Goal: Task Accomplishment & Management: Use online tool/utility

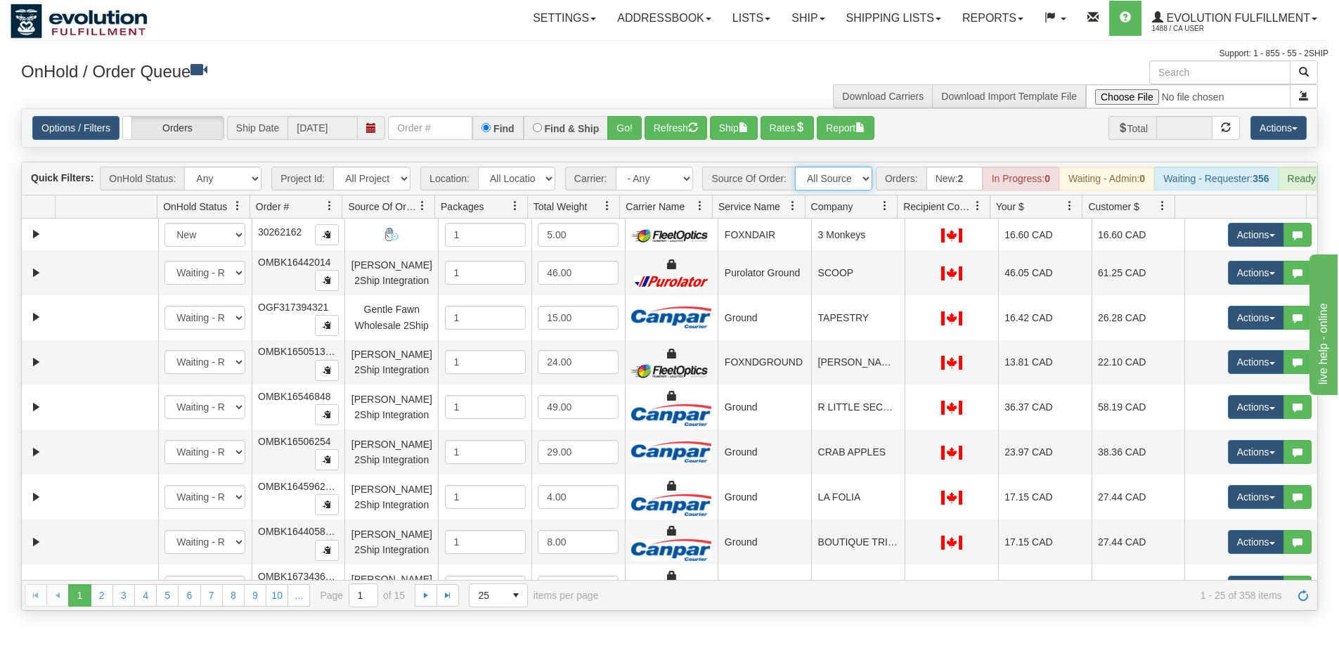
click at [852, 179] on select "All Sources AirBlaster 2Ship Integration Ambler Apparel 2Ship Integration BC [M…" at bounding box center [833, 179] width 77 height 24
select select "Tofino Towels 2Ship"
click at [795, 167] on select "All Sources AirBlaster 2Ship Integration Ambler Apparel 2Ship Integration BC [M…" at bounding box center [833, 179] width 77 height 24
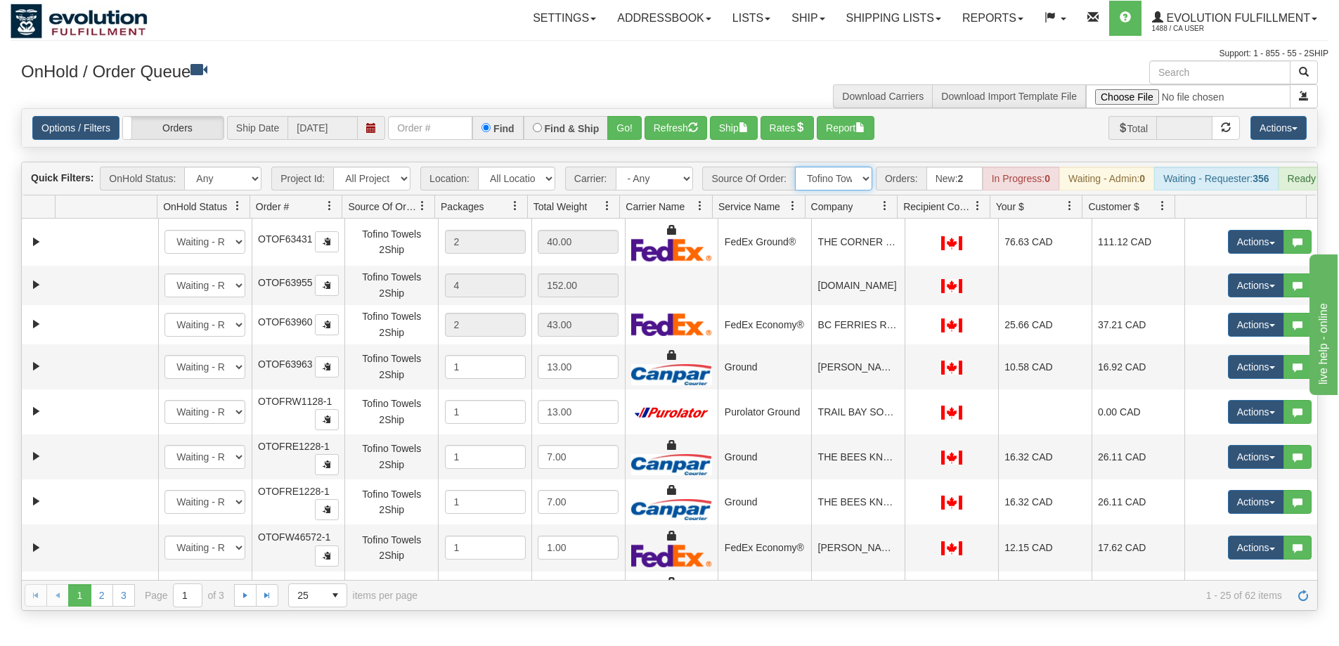
click at [885, 212] on span at bounding box center [884, 205] width 11 height 11
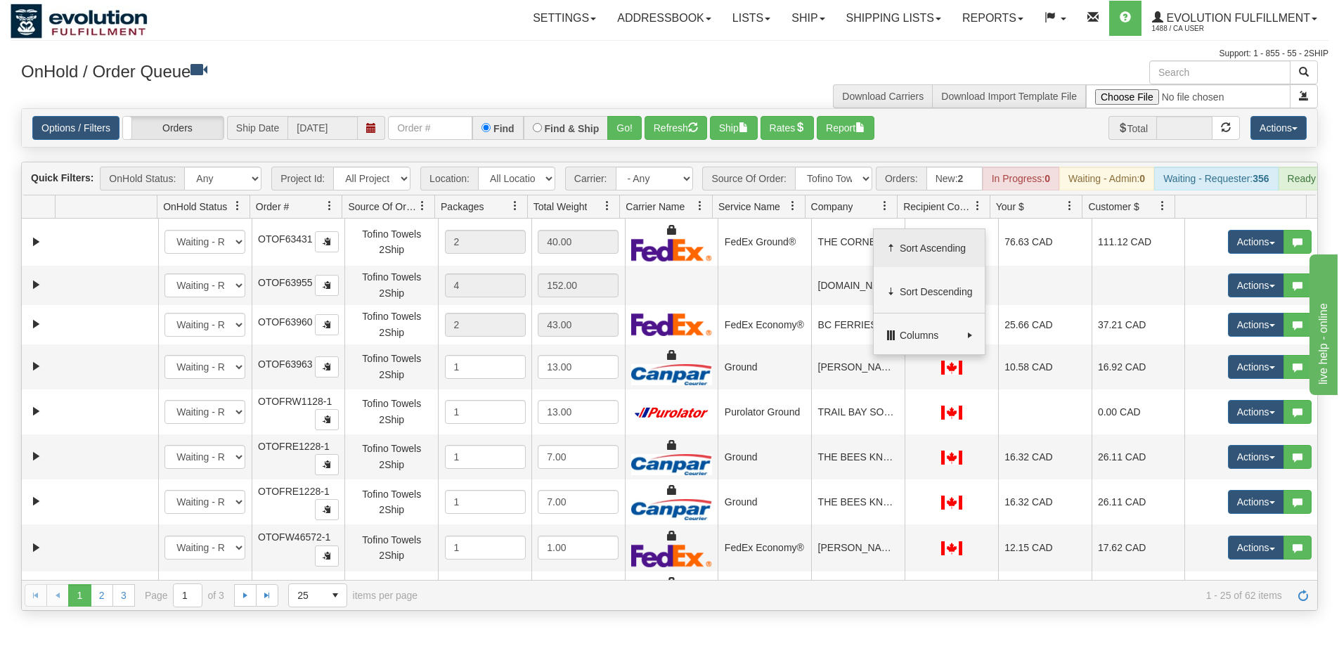
click at [925, 247] on span "Sort Ascending" at bounding box center [936, 248] width 73 height 14
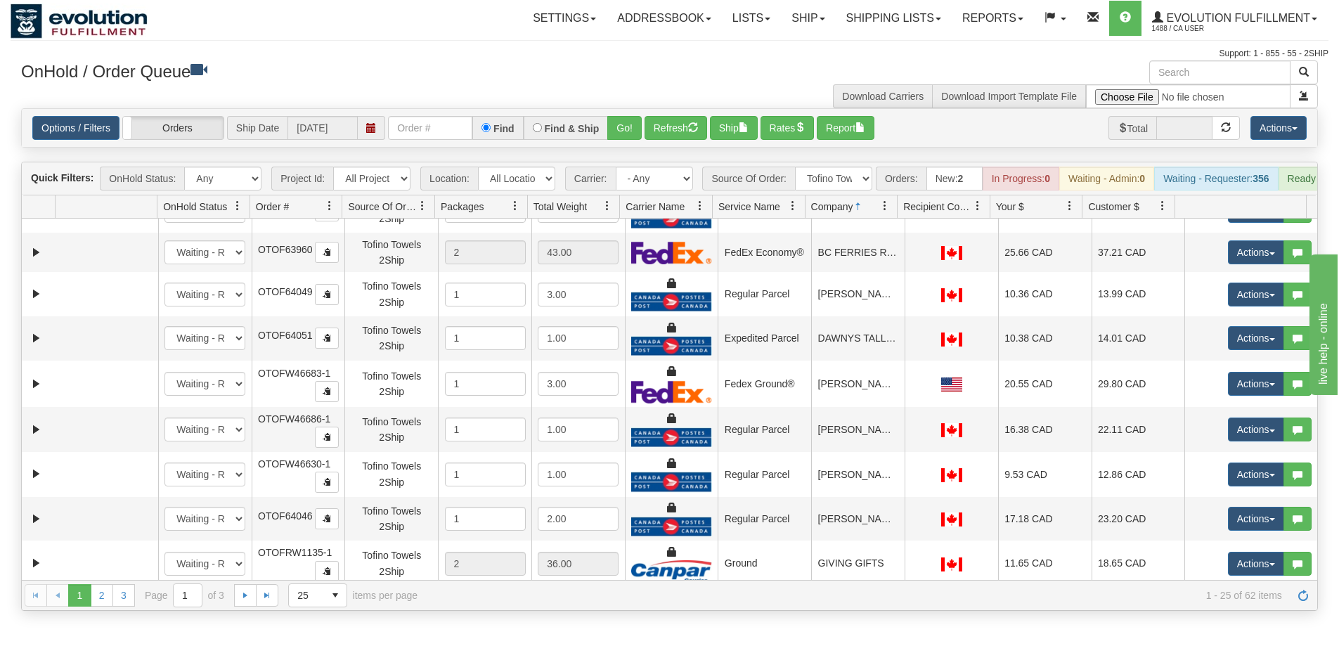
scroll to position [422, 0]
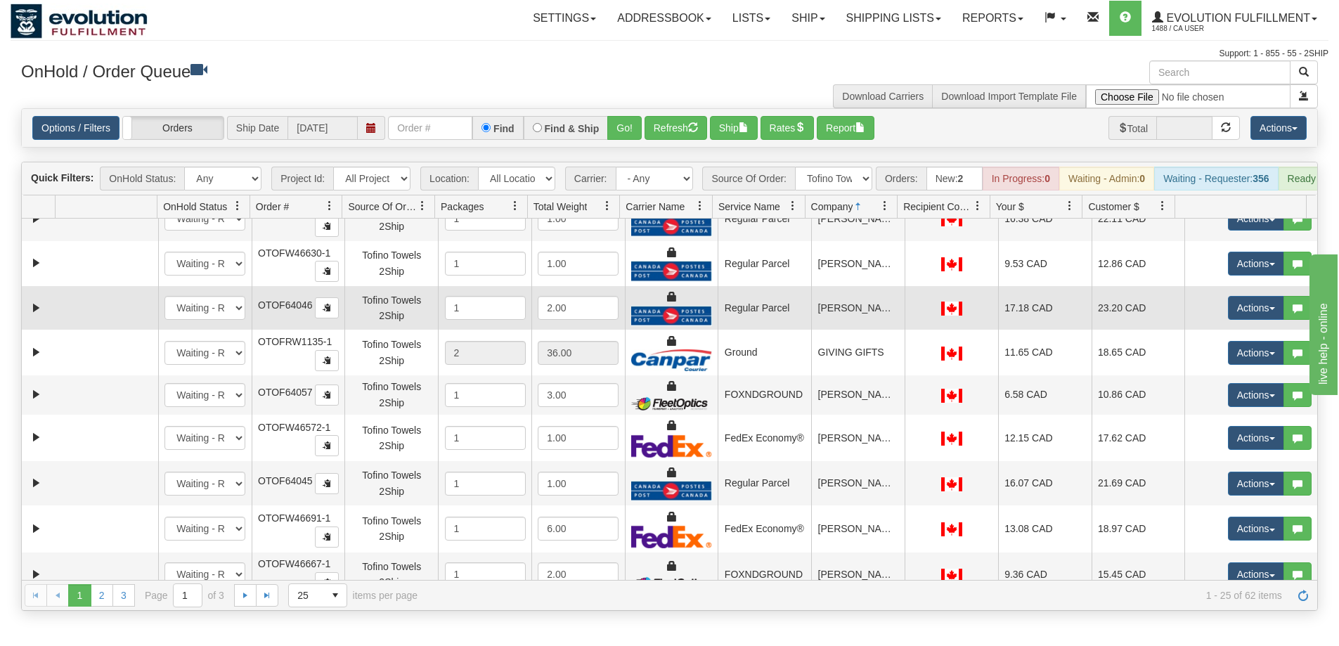
click at [840, 321] on td "[PERSON_NAME]" at bounding box center [857, 308] width 93 height 44
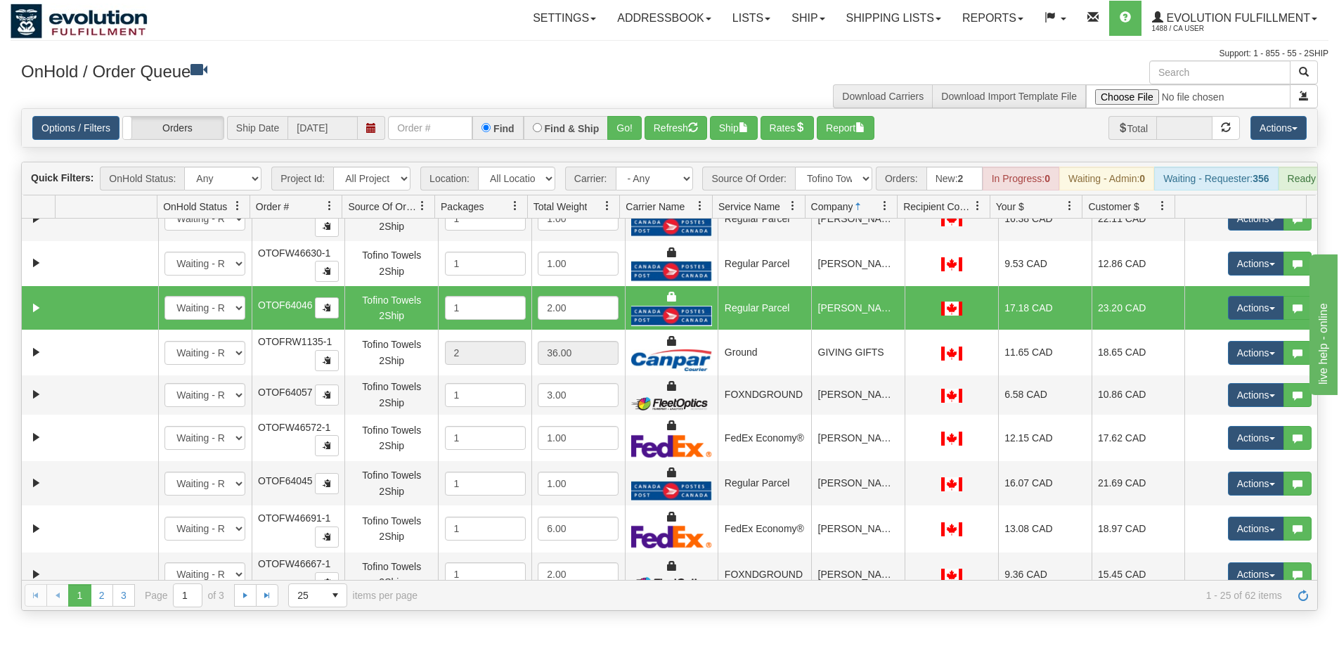
scroll to position [351, 0]
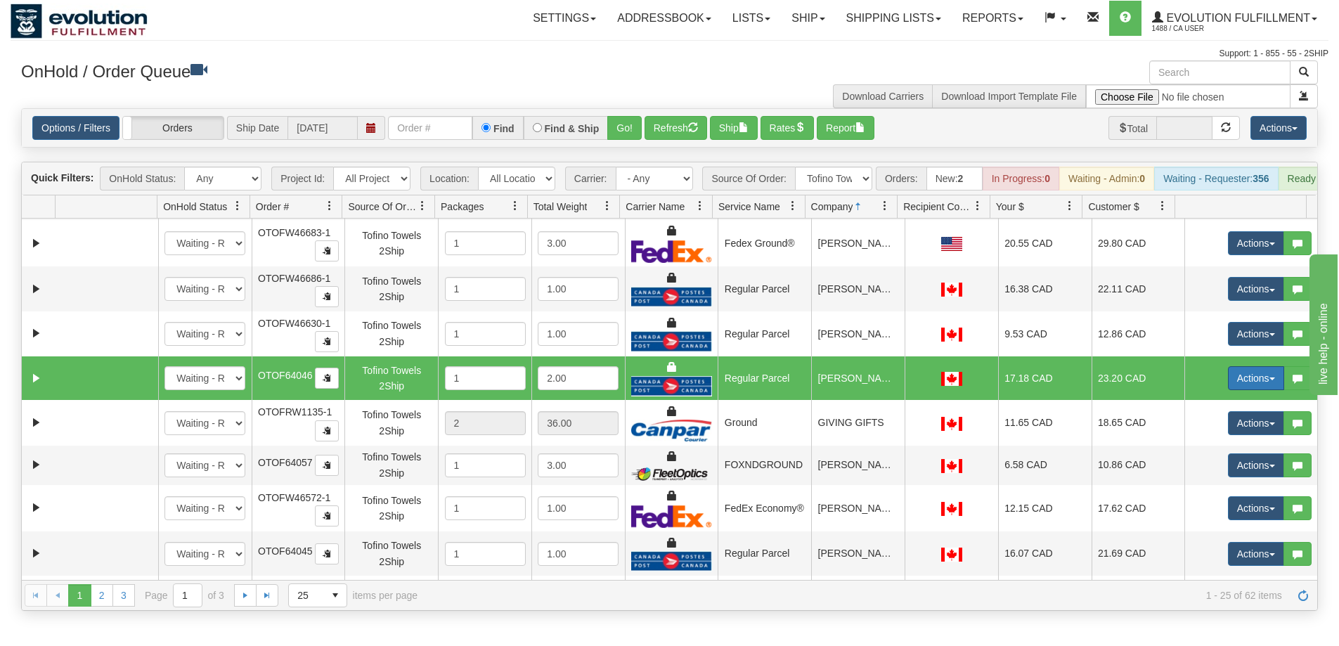
click at [1254, 388] on button "Actions" at bounding box center [1256, 378] width 56 height 24
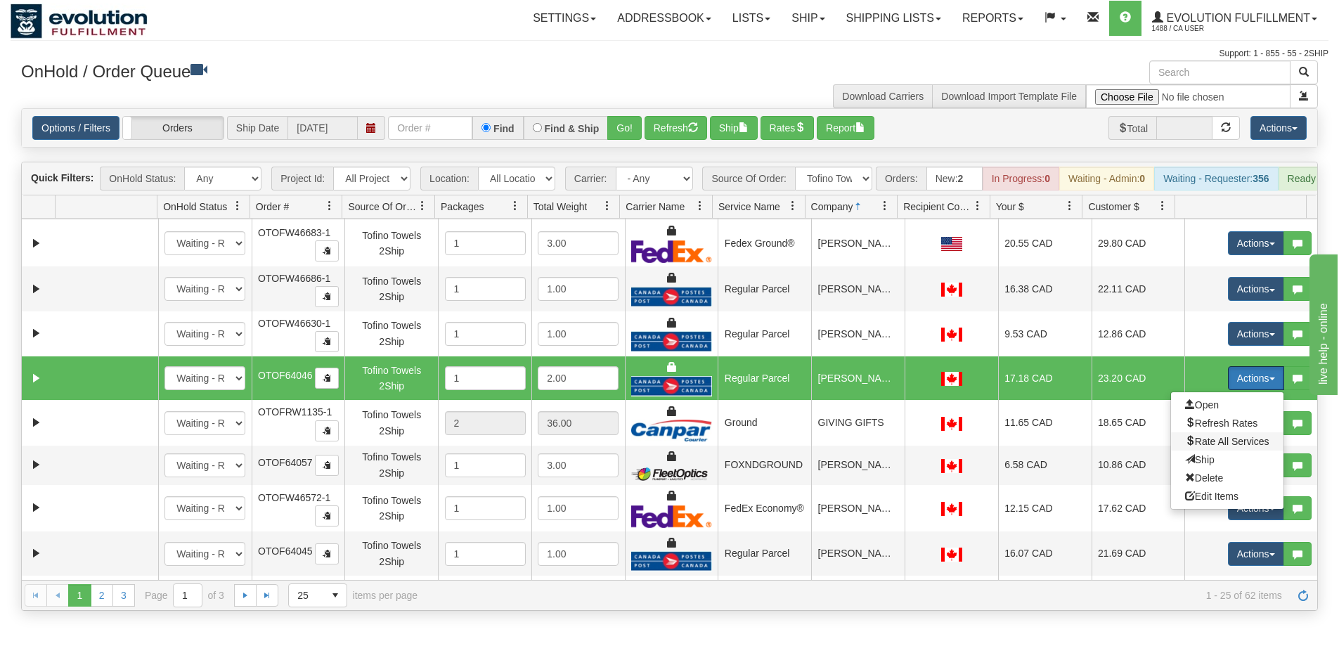
click at [1207, 447] on span "Rate All Services" at bounding box center [1227, 441] width 84 height 11
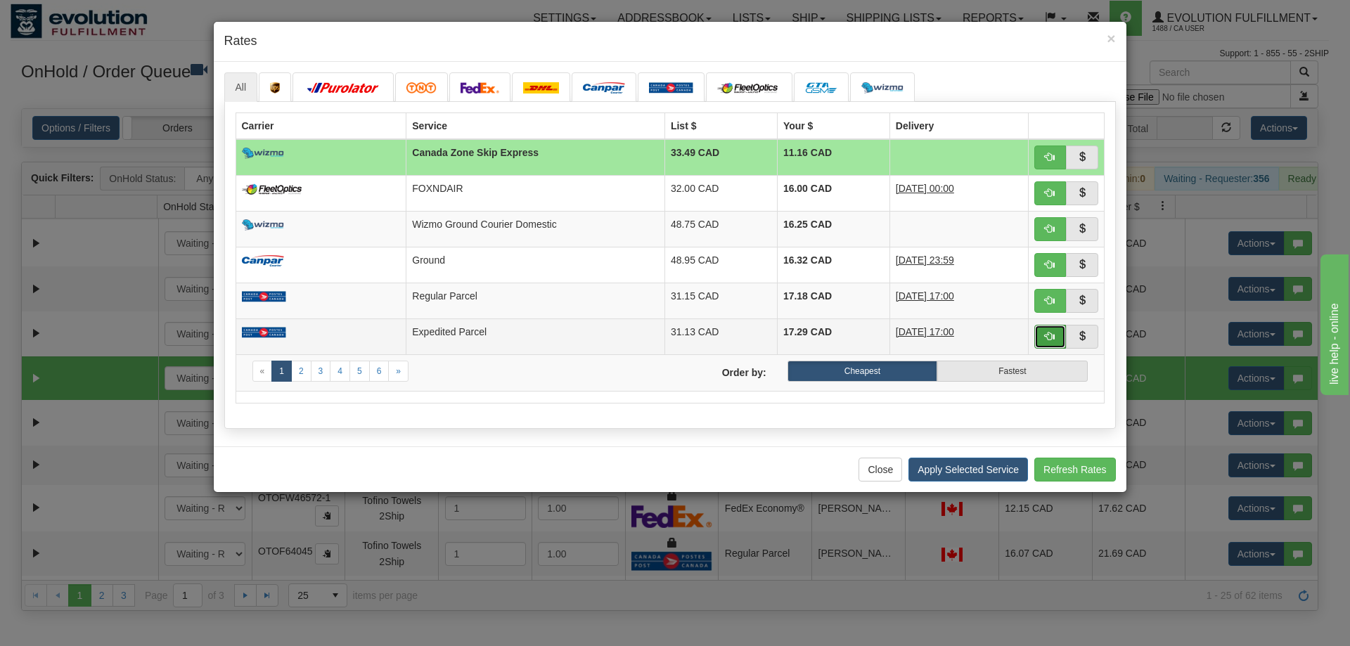
click at [1046, 335] on span "button" at bounding box center [1049, 336] width 10 height 10
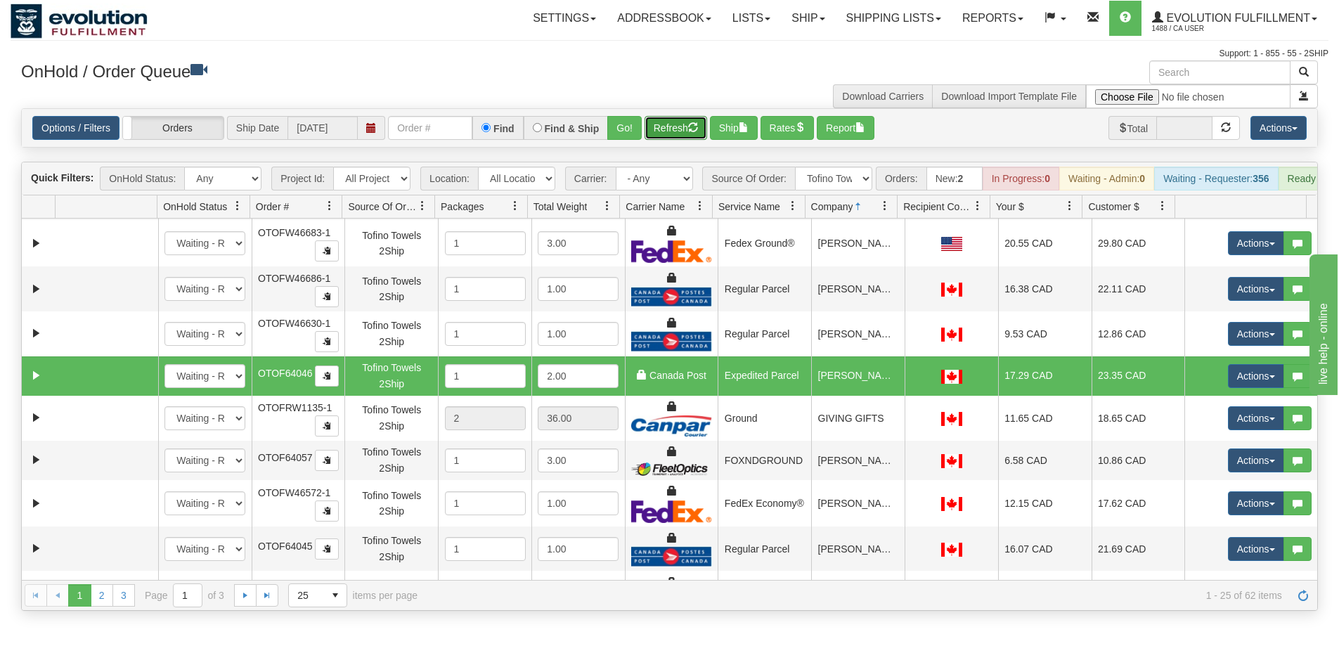
click at [684, 132] on button "Refresh" at bounding box center [676, 128] width 63 height 24
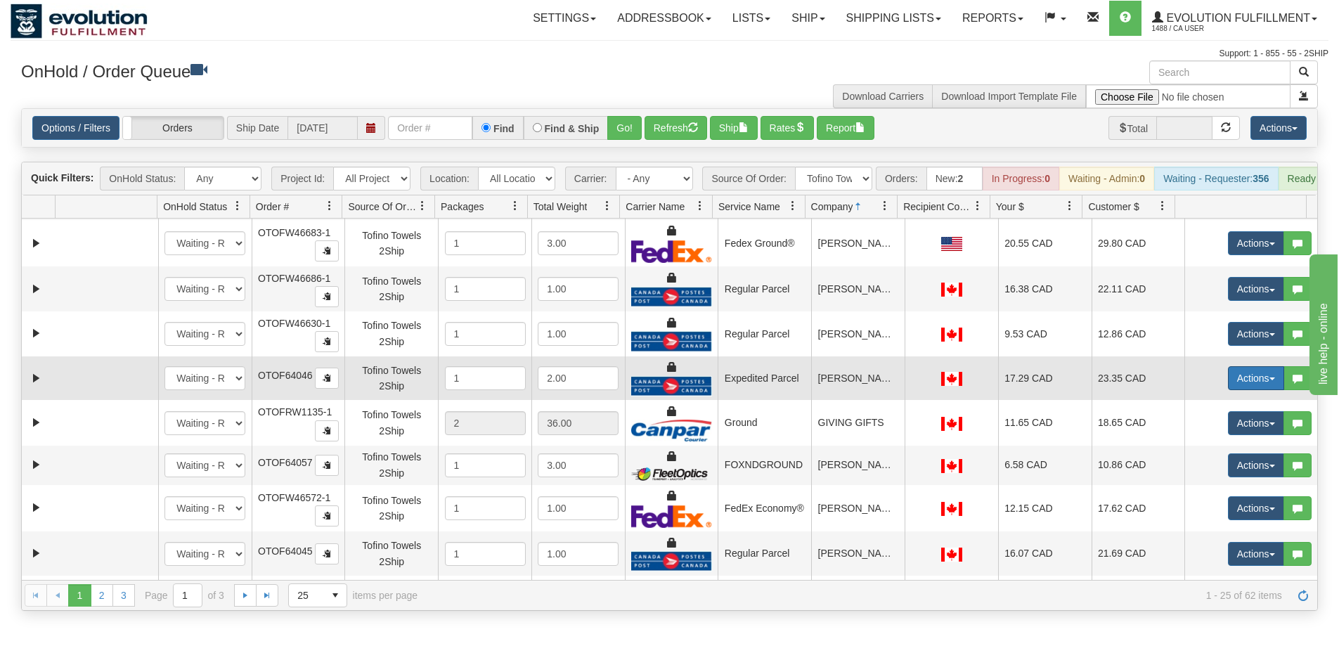
click at [1248, 386] on button "Actions" at bounding box center [1256, 378] width 56 height 24
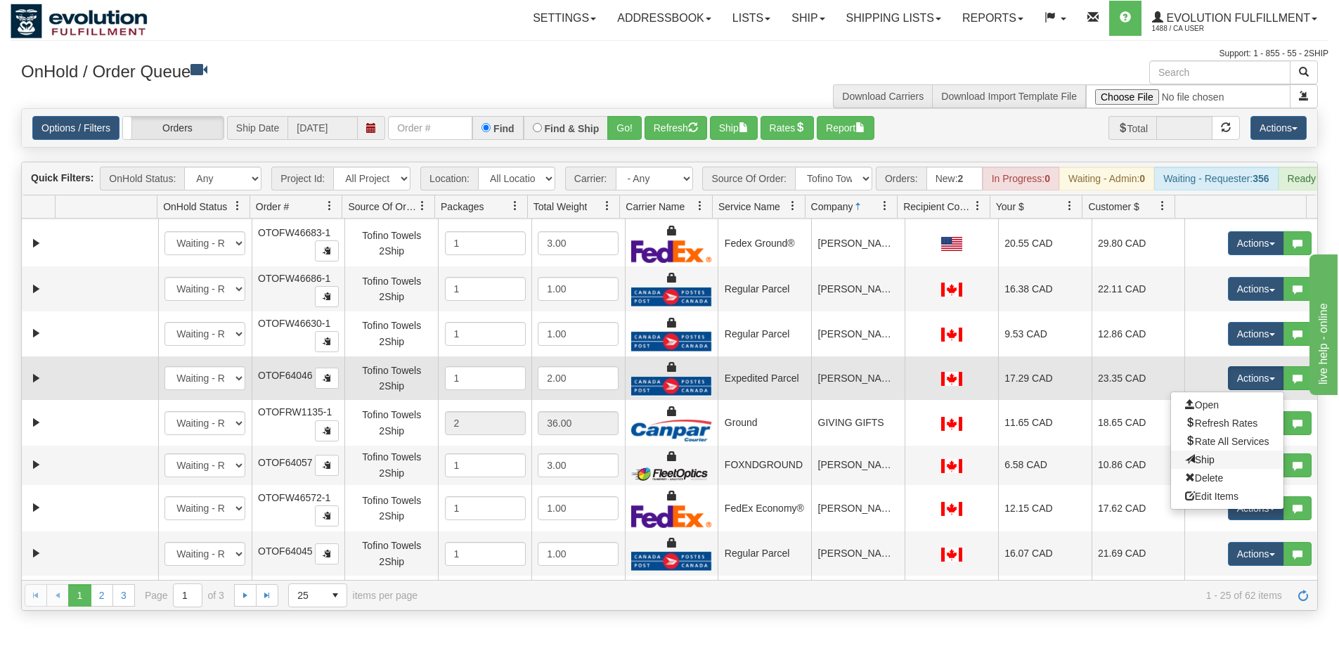
click at [1205, 468] on link "Ship" at bounding box center [1227, 460] width 112 height 18
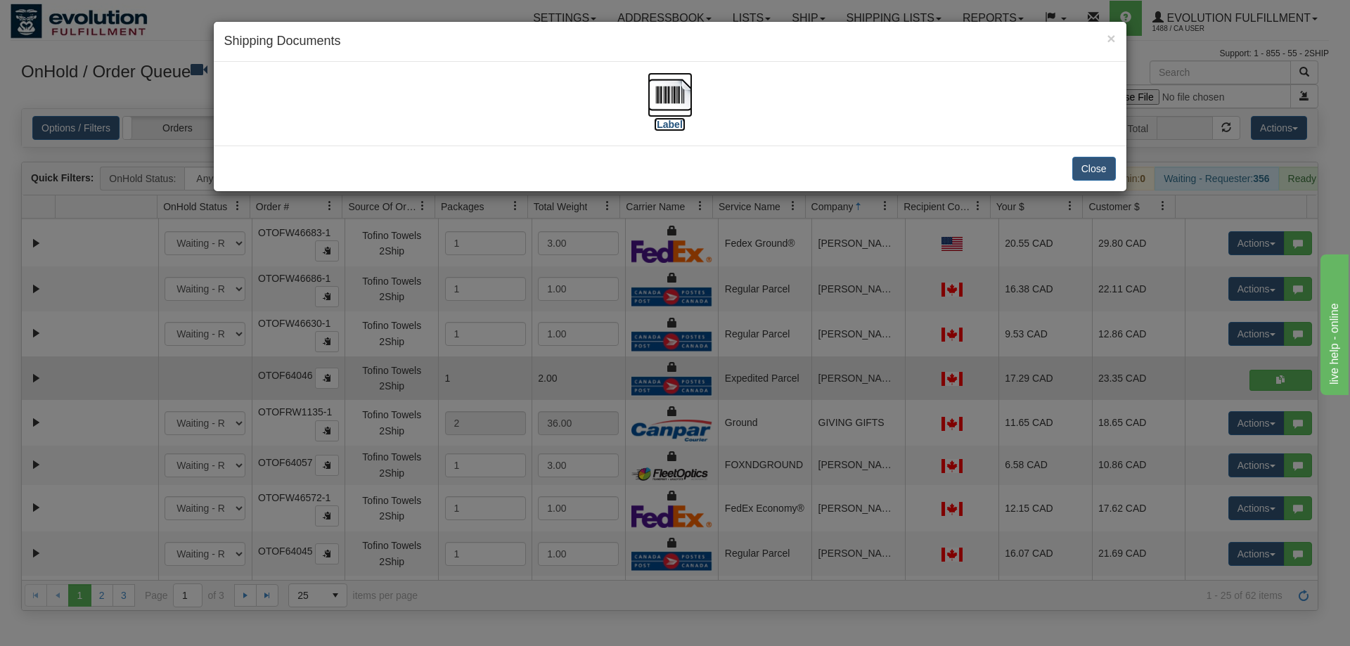
click at [678, 95] on img at bounding box center [669, 94] width 45 height 45
click at [654, 451] on div "× Shipping Documents [Label] Close" at bounding box center [675, 323] width 1350 height 646
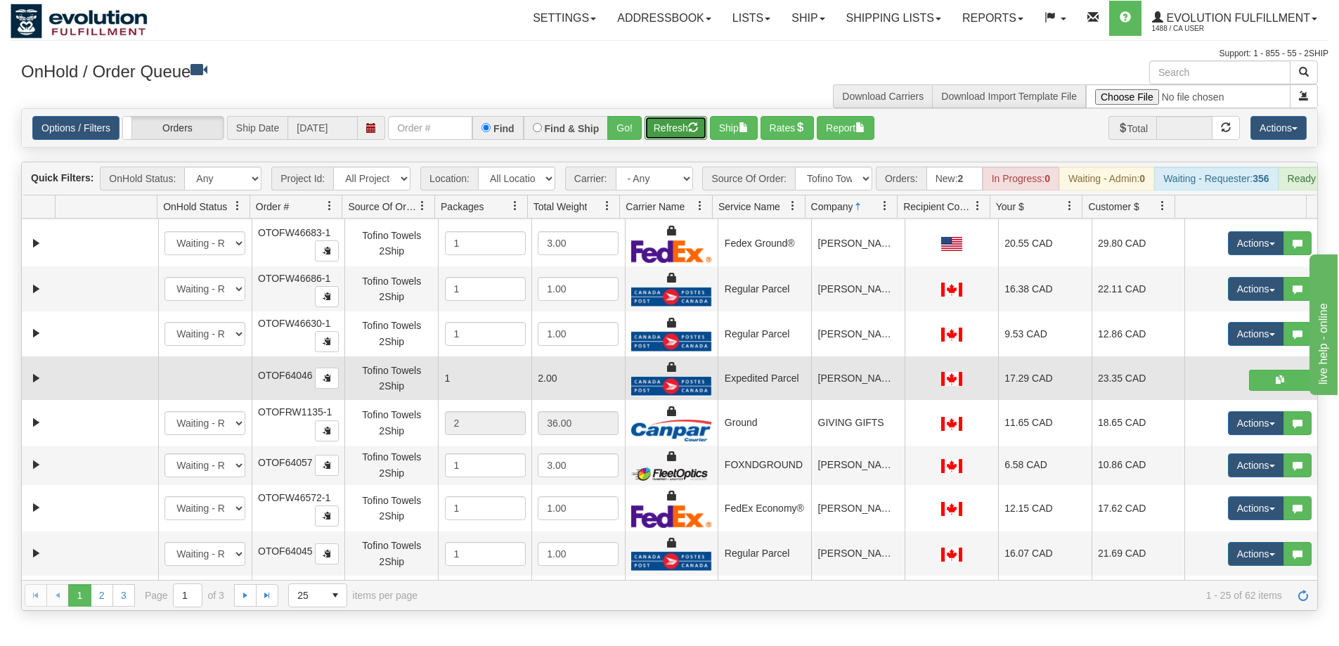
click at [668, 132] on button "Refresh" at bounding box center [676, 128] width 63 height 24
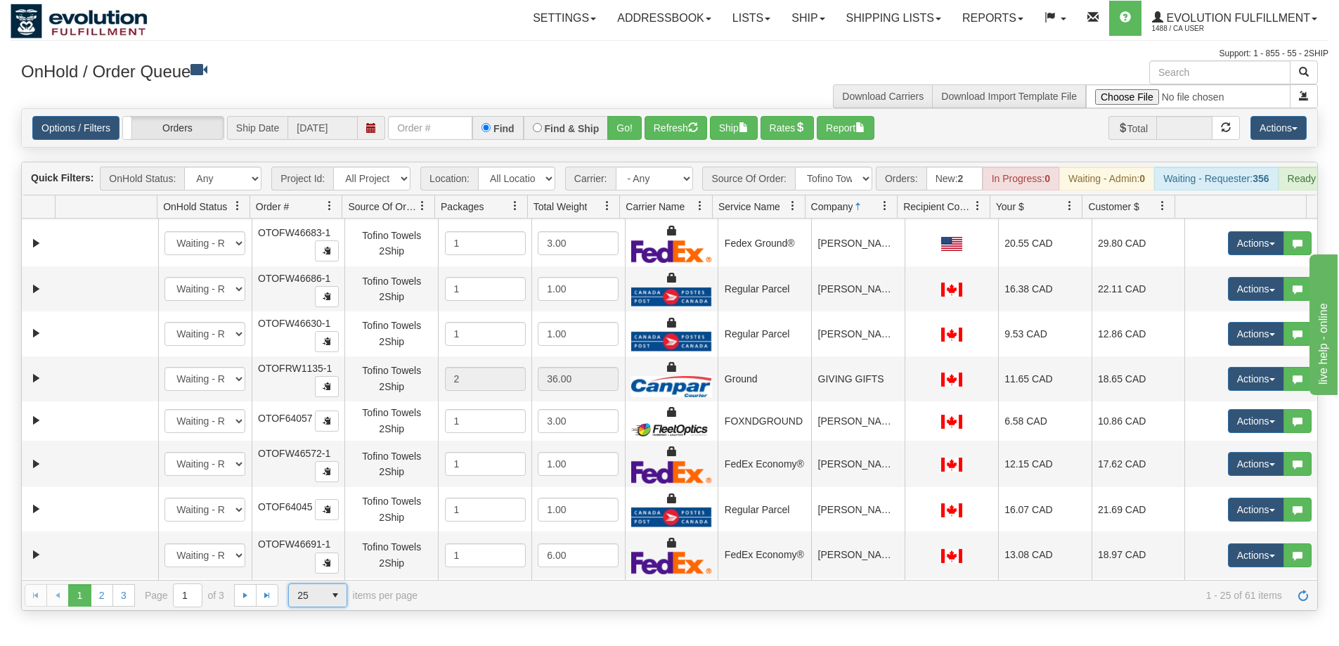
click at [335, 604] on span "select" at bounding box center [335, 595] width 22 height 22
click at [330, 585] on li "100" at bounding box center [318, 584] width 58 height 20
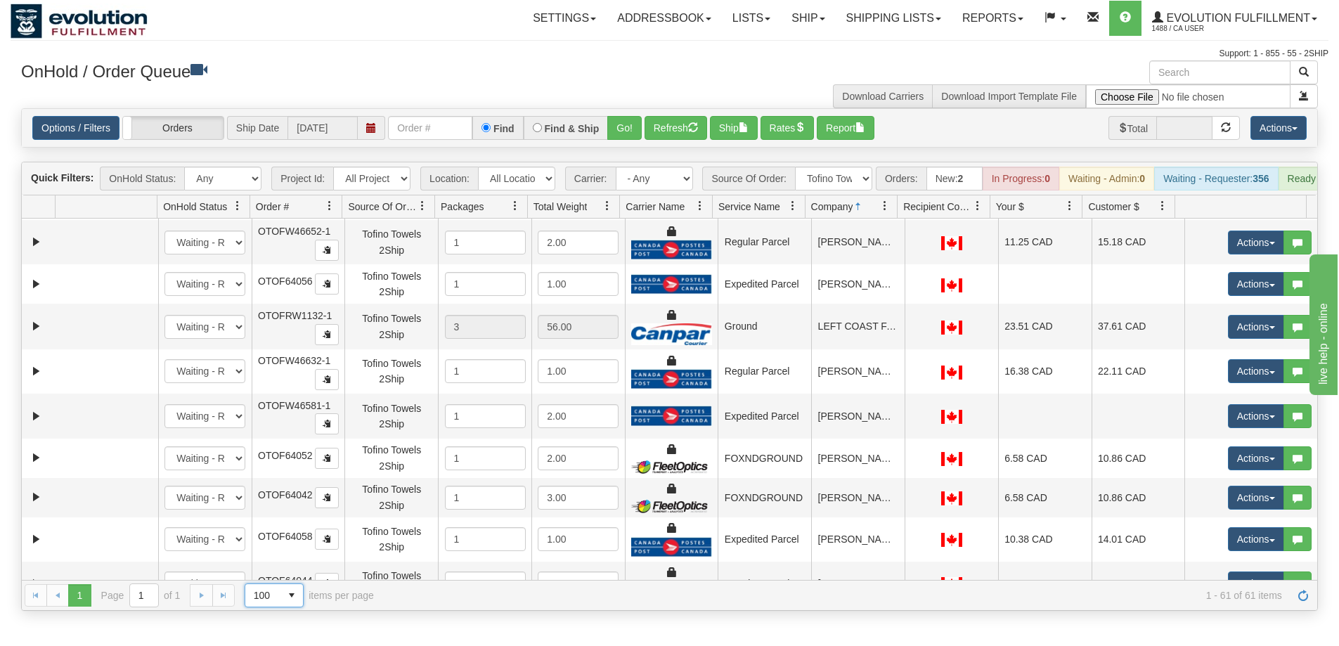
scroll to position [914, 0]
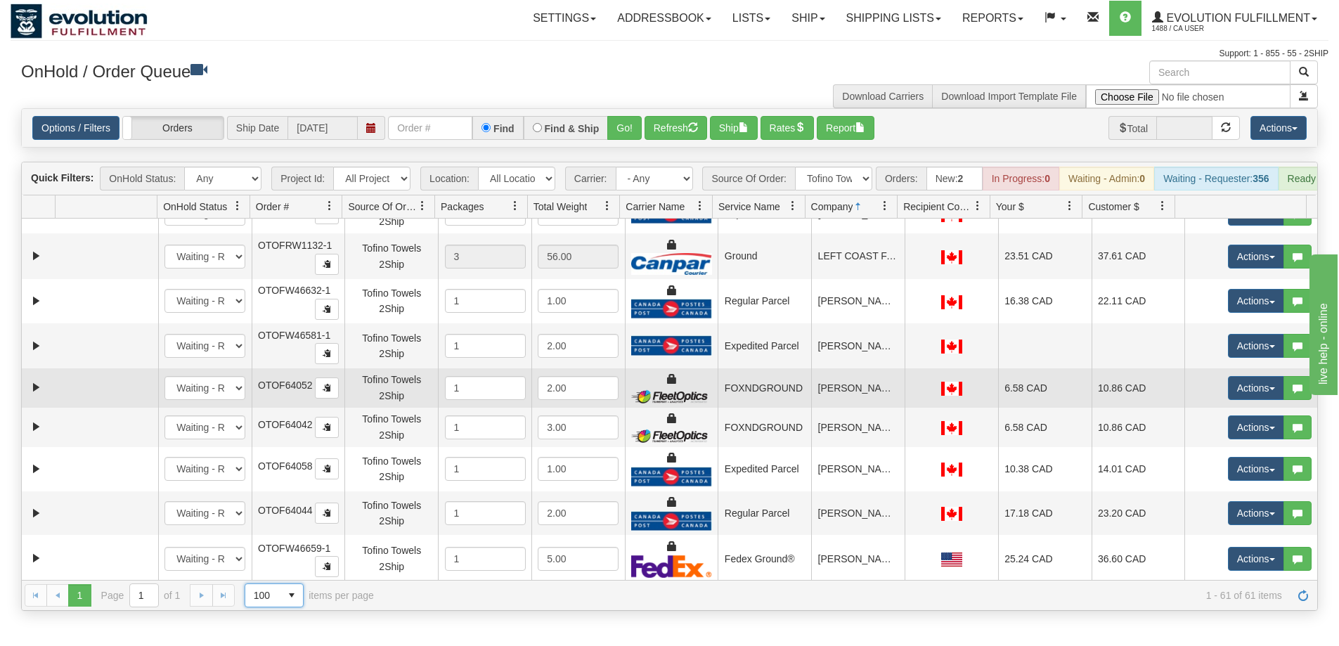
click at [848, 405] on td "[PERSON_NAME]" at bounding box center [857, 387] width 93 height 39
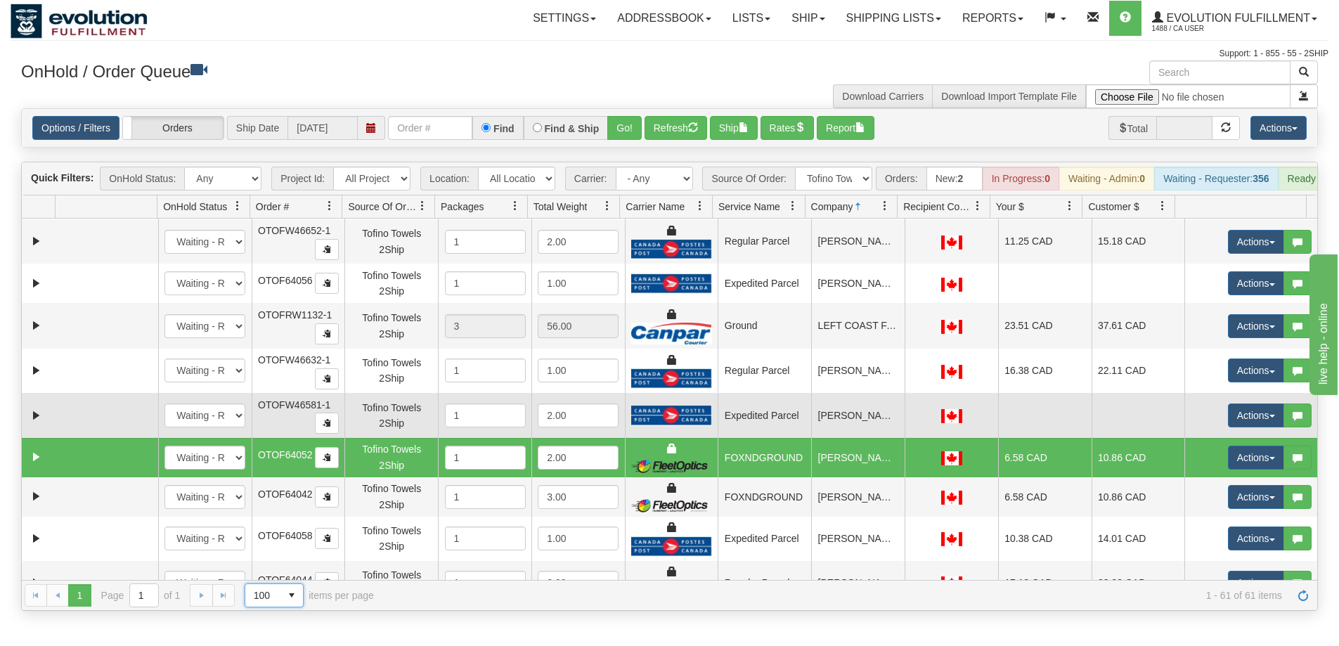
scroll to position [843, 0]
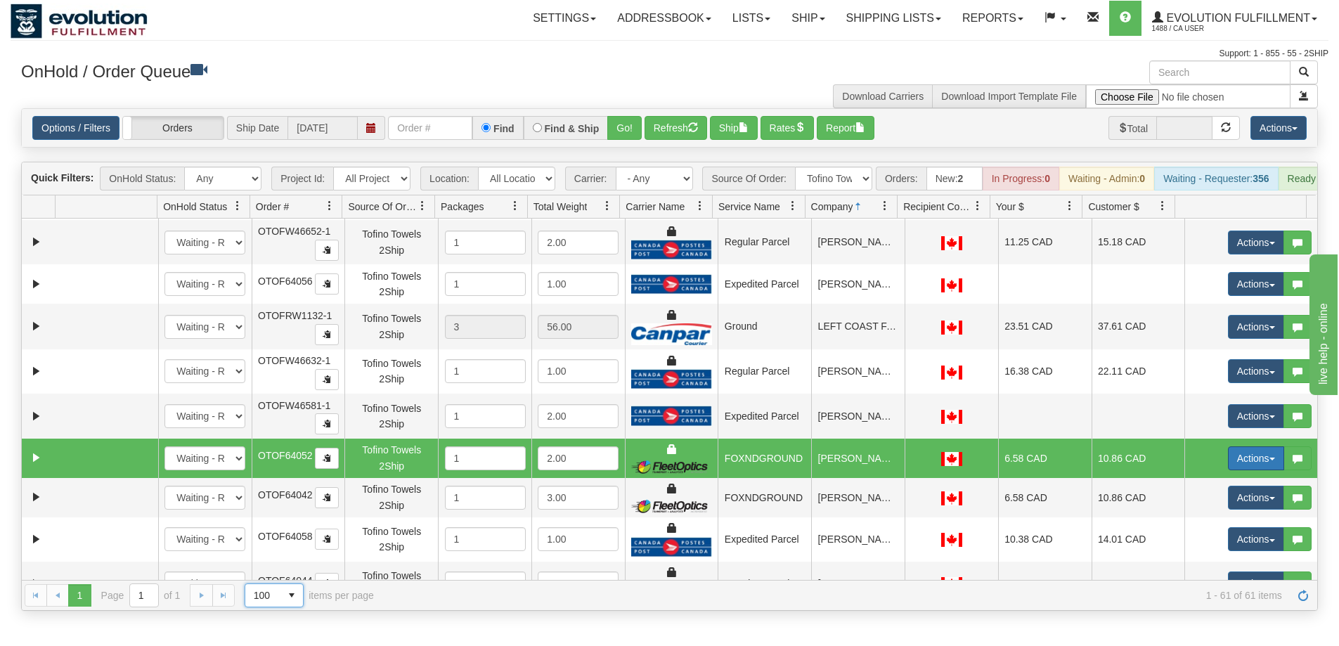
click at [1238, 467] on button "Actions" at bounding box center [1256, 458] width 56 height 24
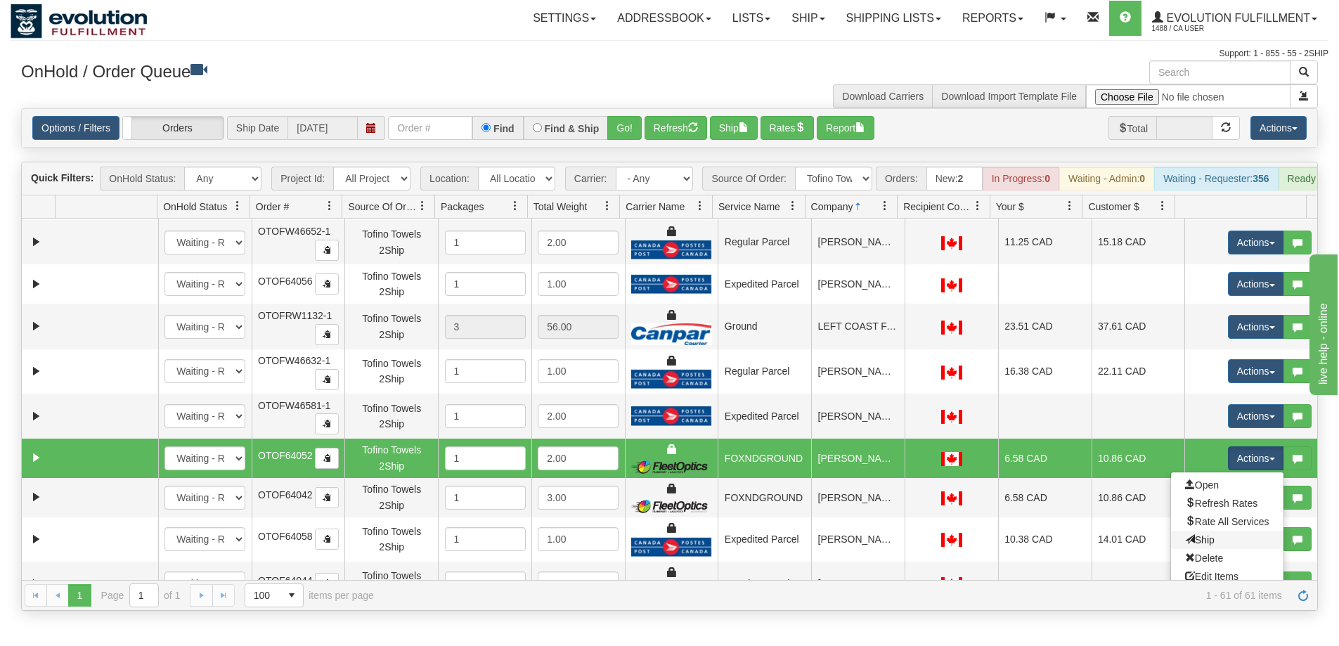
click at [1209, 548] on link "Ship" at bounding box center [1227, 540] width 112 height 18
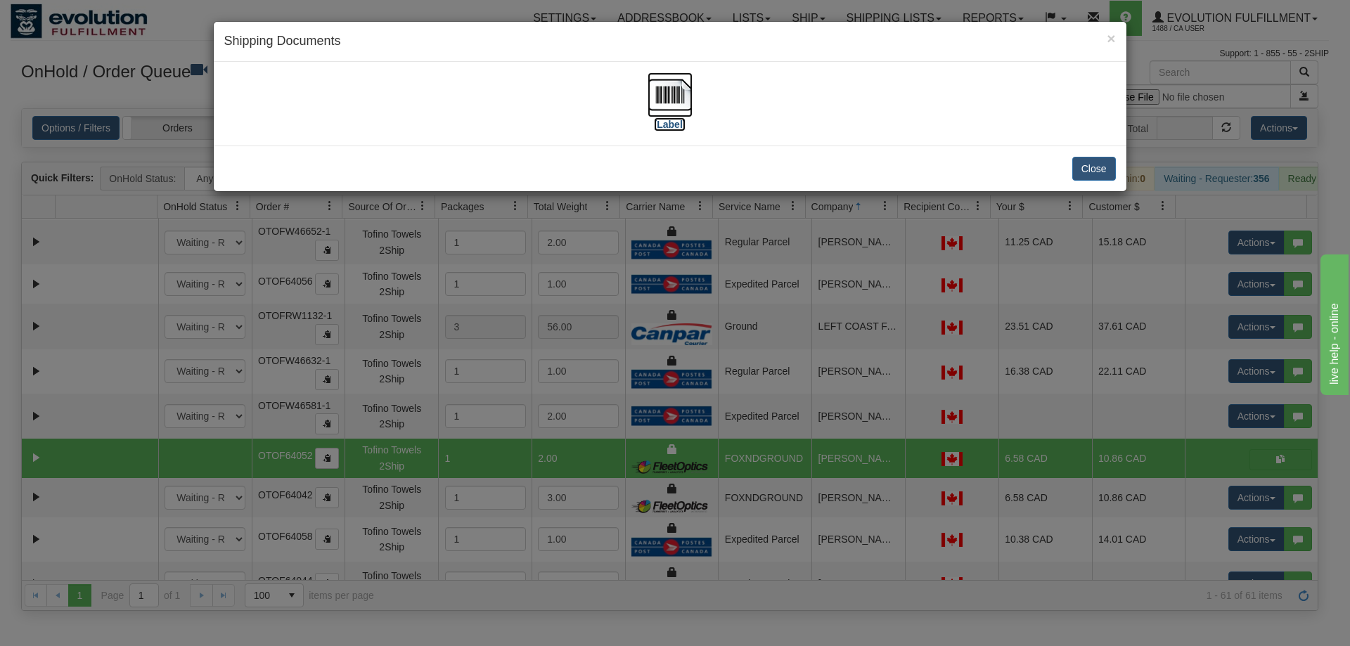
click at [668, 98] on img at bounding box center [669, 94] width 45 height 45
click at [797, 367] on div "× Shipping Documents [Label] Close" at bounding box center [675, 323] width 1350 height 646
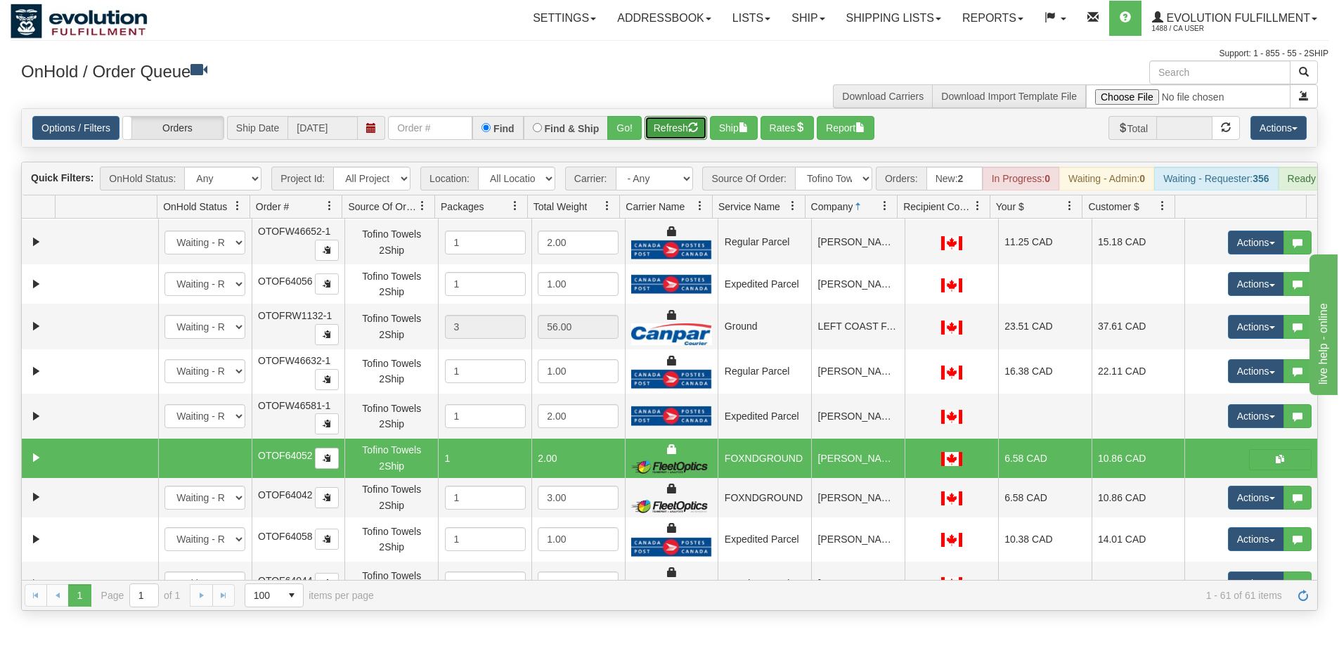
click at [675, 136] on button "Refresh" at bounding box center [676, 128] width 63 height 24
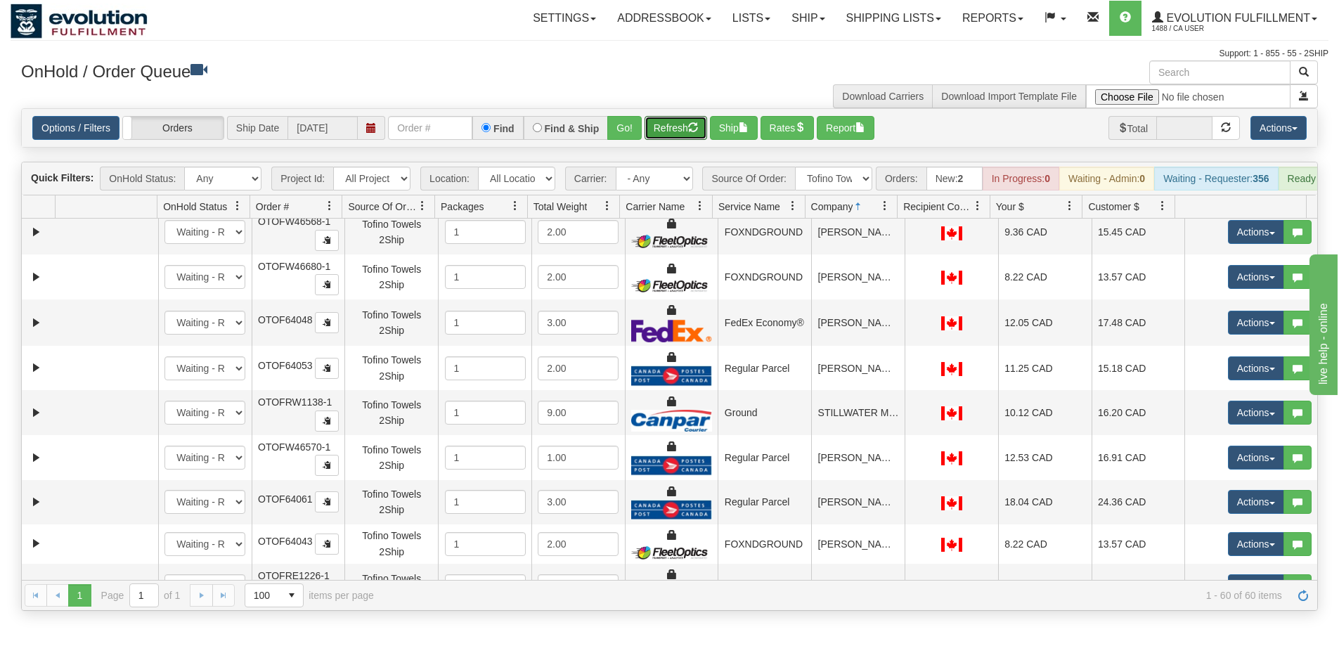
scroll to position [1898, 0]
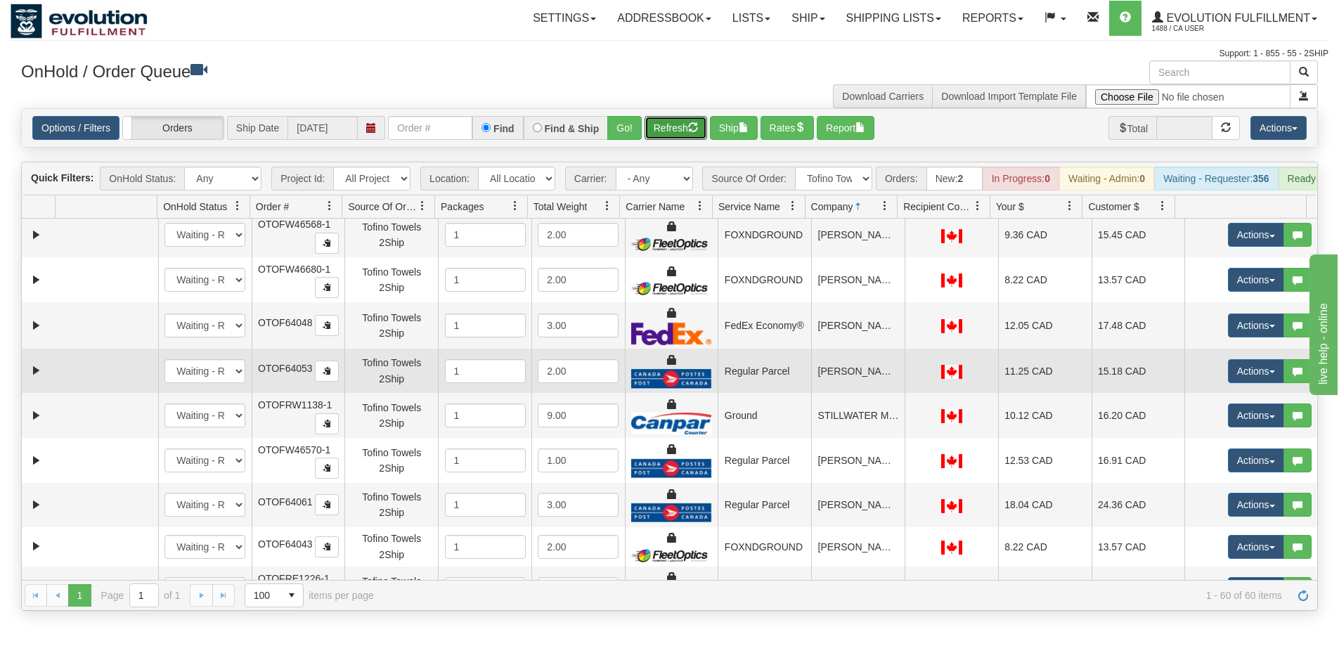
click at [815, 383] on td "[PERSON_NAME]" at bounding box center [857, 371] width 93 height 44
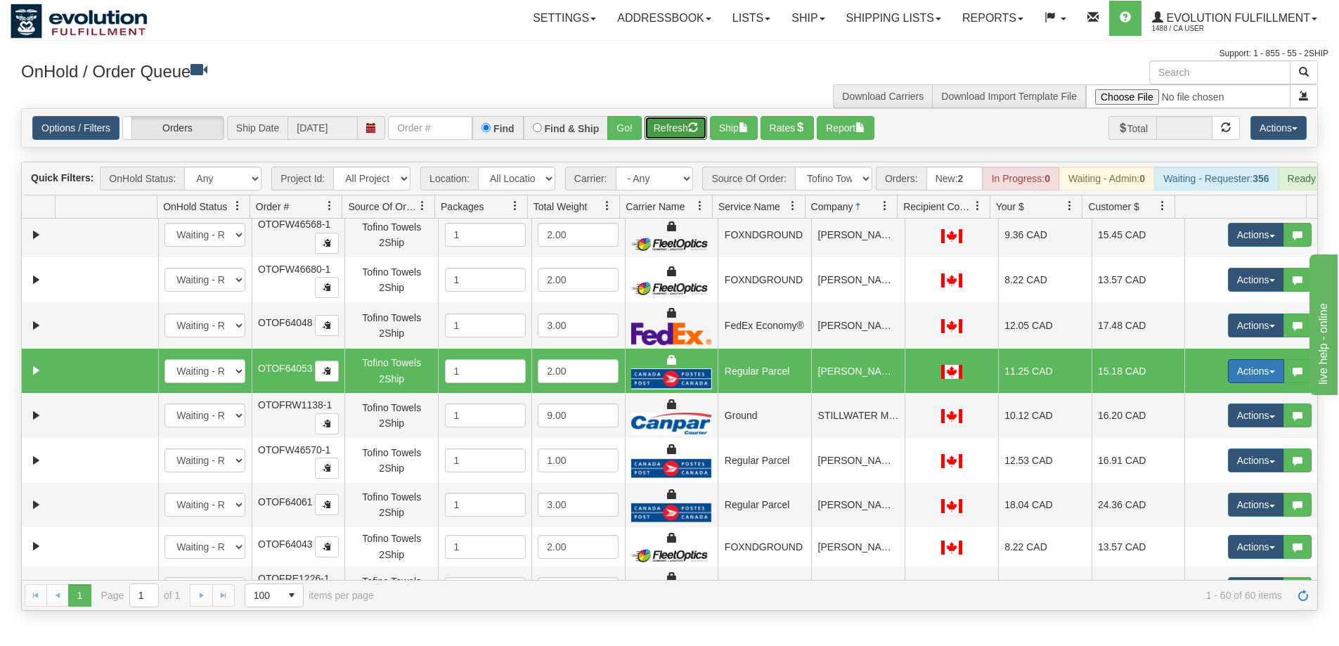
click at [1269, 373] on span "button" at bounding box center [1272, 371] width 6 height 3
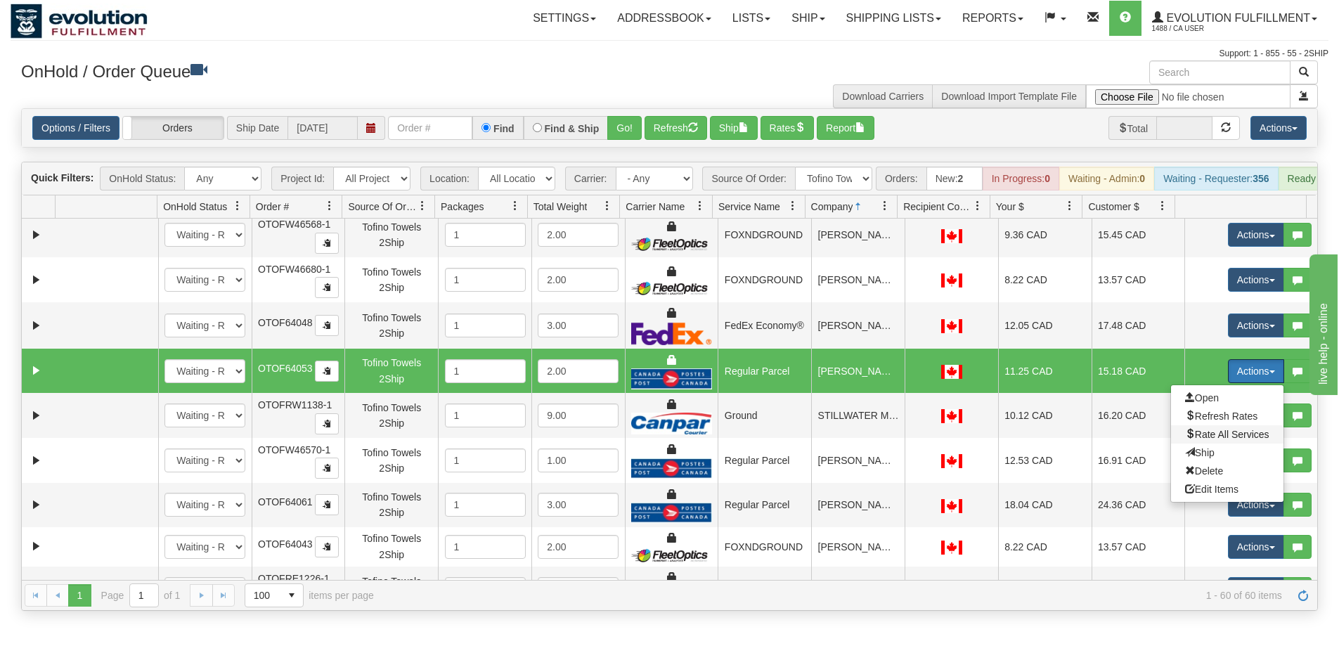
click at [1206, 436] on span "Rate All Services" at bounding box center [1227, 434] width 84 height 11
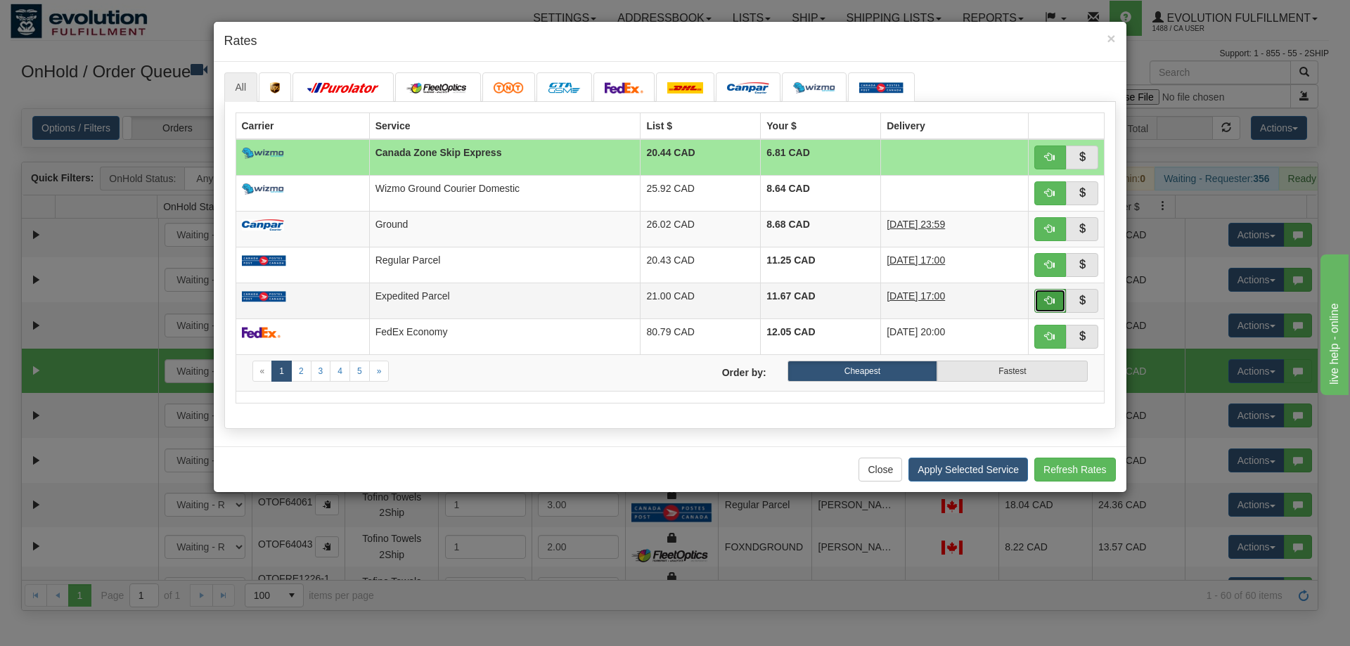
click at [1053, 296] on span "button" at bounding box center [1049, 300] width 10 height 10
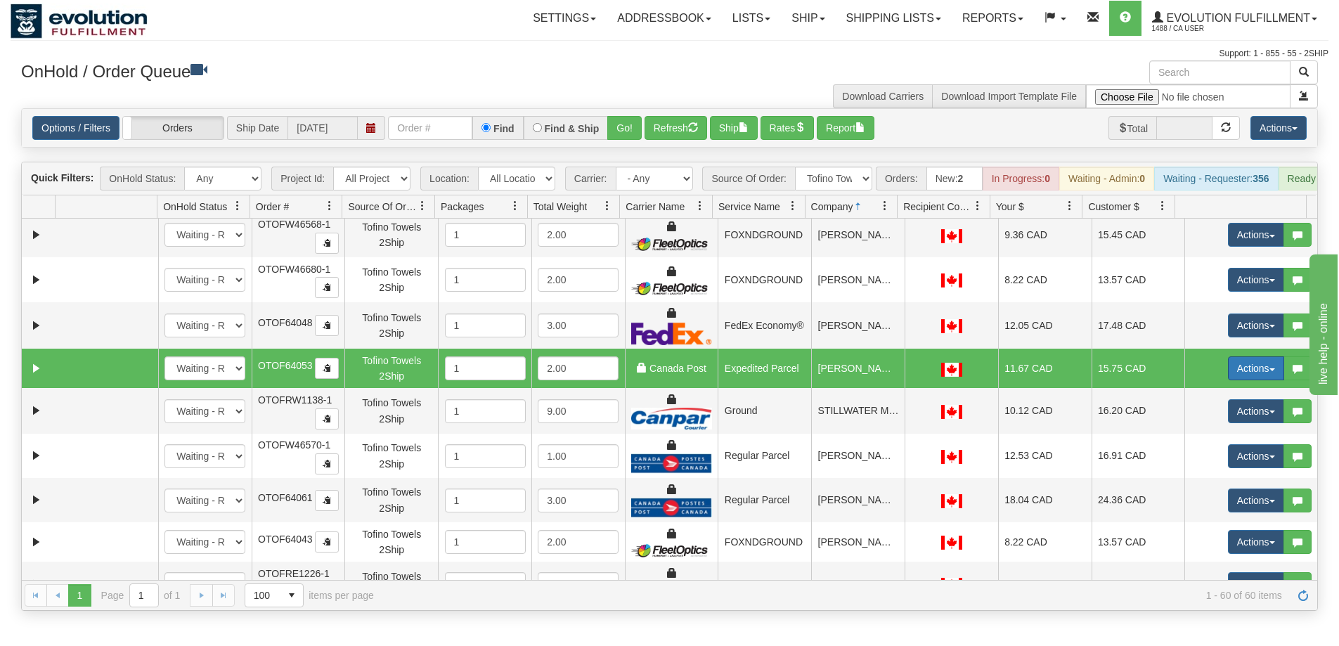
click at [1253, 371] on button "Actions" at bounding box center [1256, 368] width 56 height 24
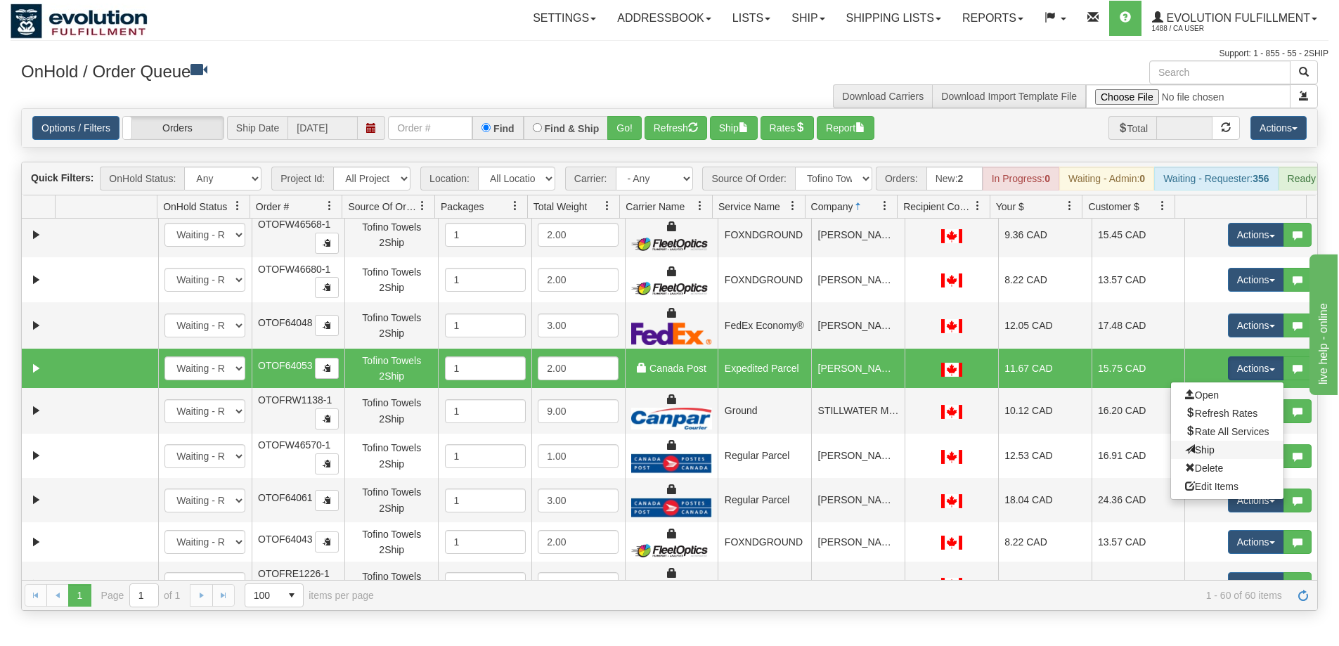
click at [1203, 454] on link "Ship" at bounding box center [1227, 450] width 112 height 18
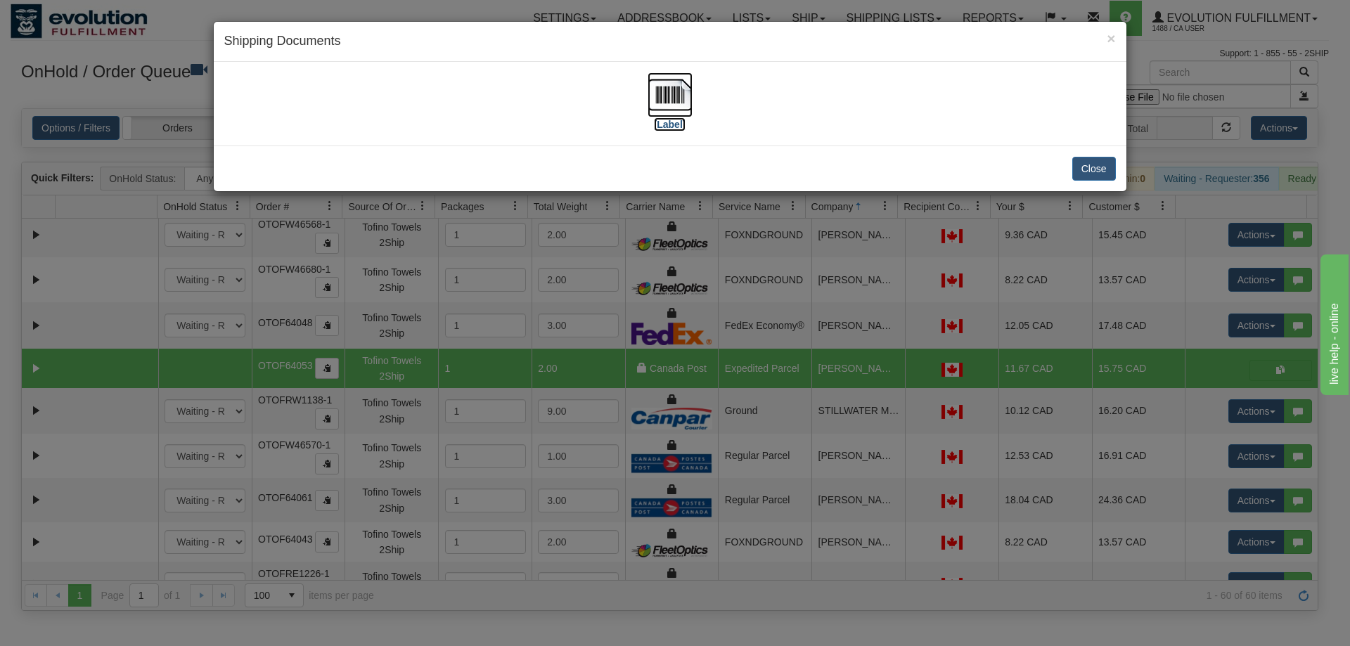
click at [668, 91] on img at bounding box center [669, 94] width 45 height 45
click at [716, 311] on div "× Shipping Documents [Label] Close" at bounding box center [675, 323] width 1350 height 646
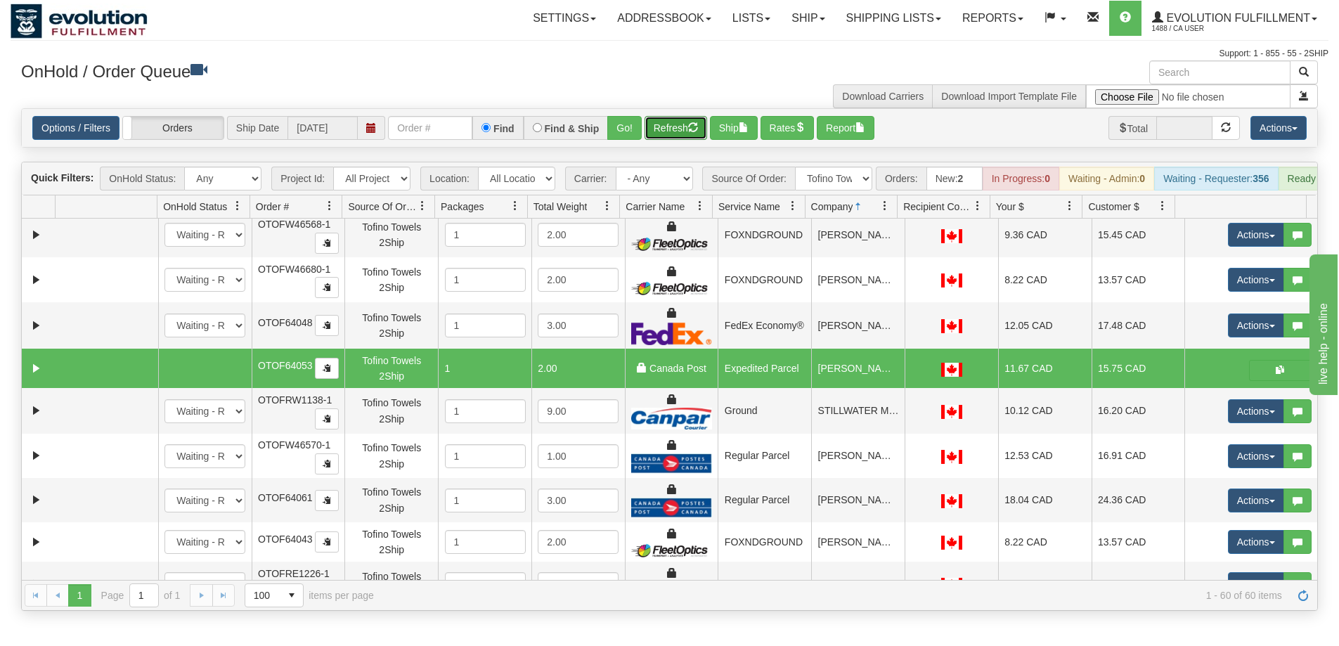
click at [692, 134] on button "Refresh" at bounding box center [676, 128] width 63 height 24
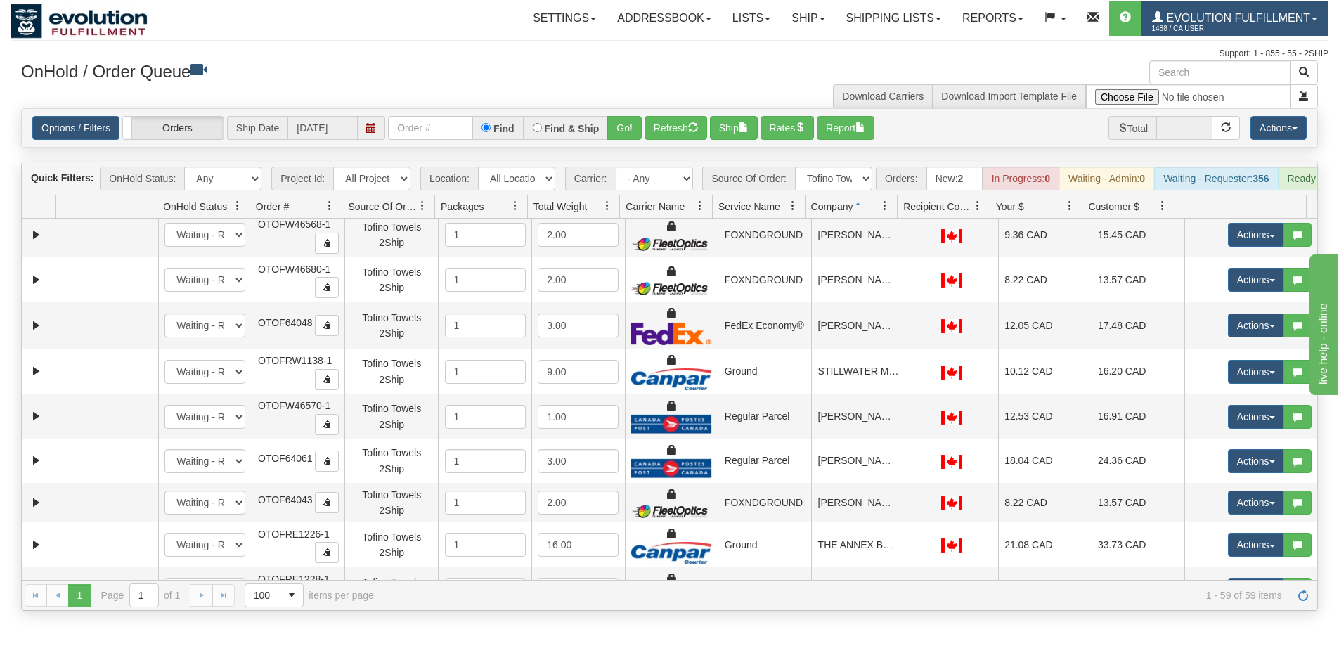
click at [1229, 9] on link "Evolution Fulfillment 1488 / CA User" at bounding box center [1234, 18] width 186 height 35
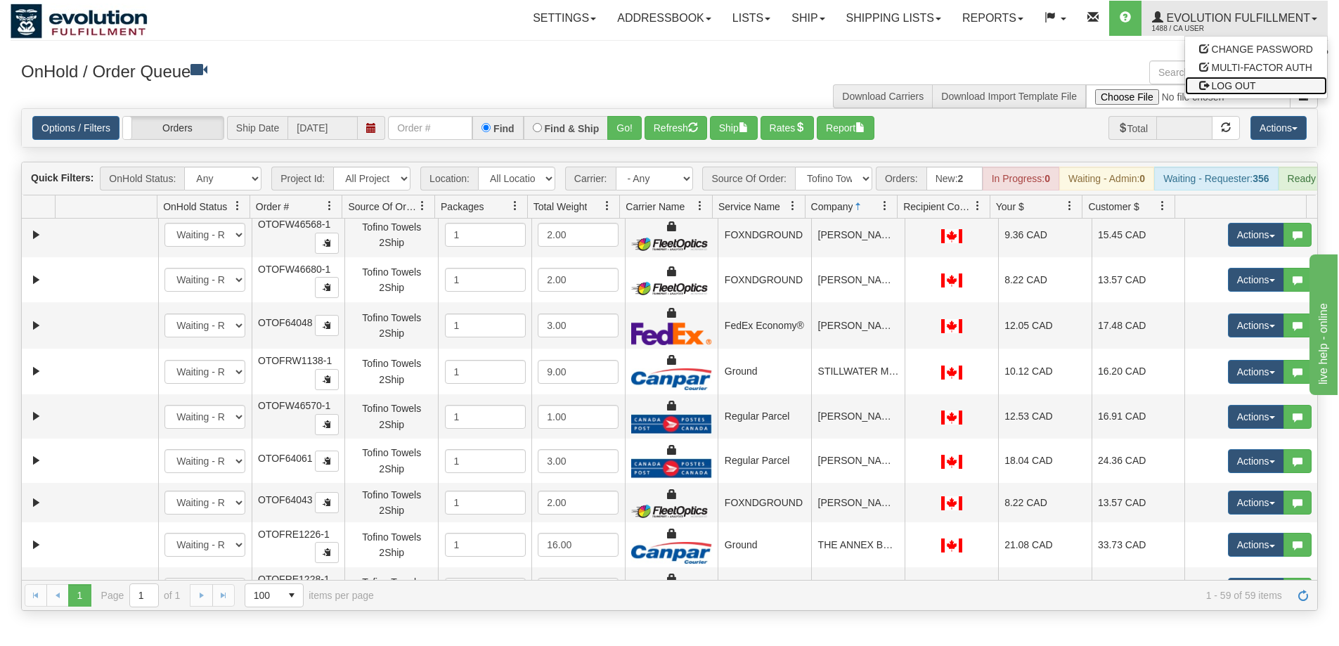
click at [1255, 84] on span "LOG OUT" at bounding box center [1234, 85] width 44 height 11
